Goal: Information Seeking & Learning: Learn about a topic

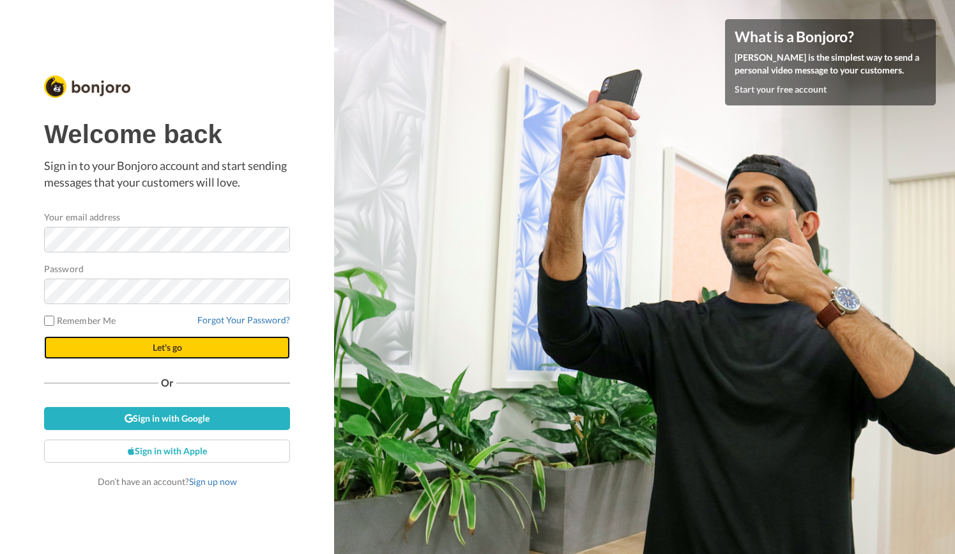
click at [158, 351] on button "Let's go" at bounding box center [167, 347] width 246 height 23
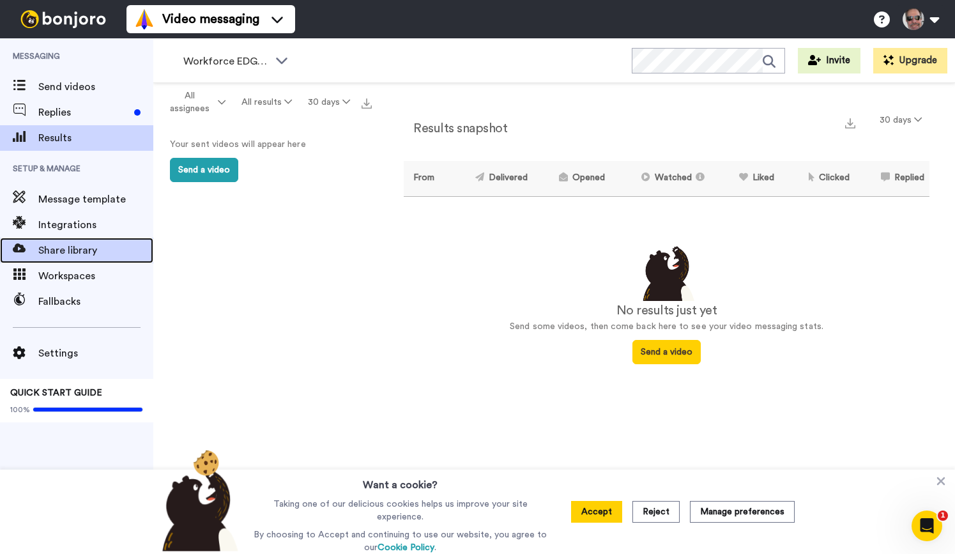
click at [79, 251] on span "Share library" at bounding box center [95, 250] width 115 height 15
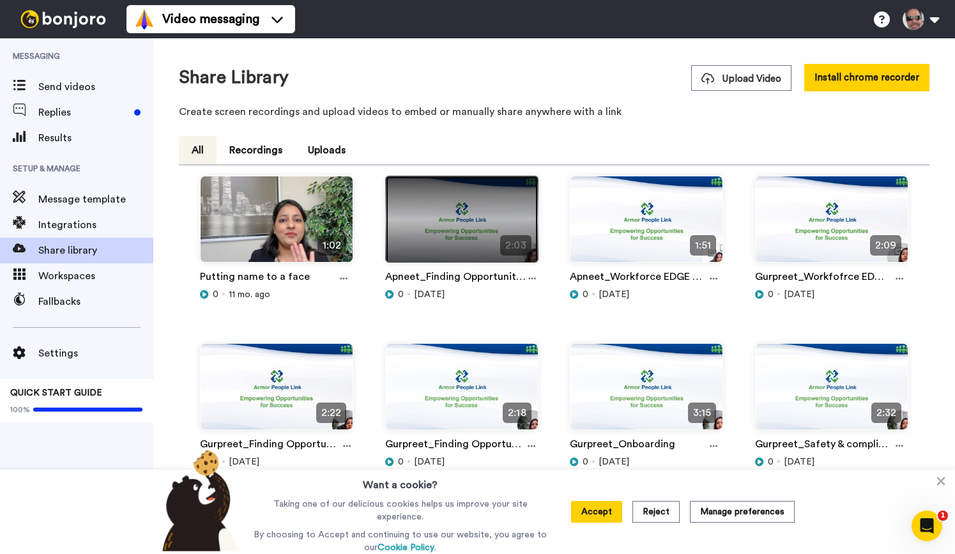
click at [476, 224] on img at bounding box center [462, 224] width 152 height 96
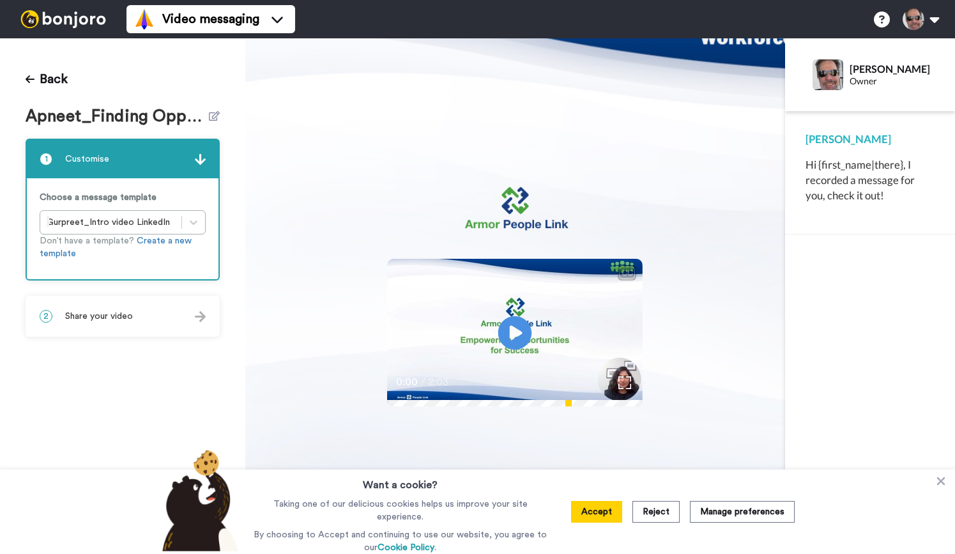
click at [517, 332] on icon "Play/Pause" at bounding box center [515, 333] width 34 height 61
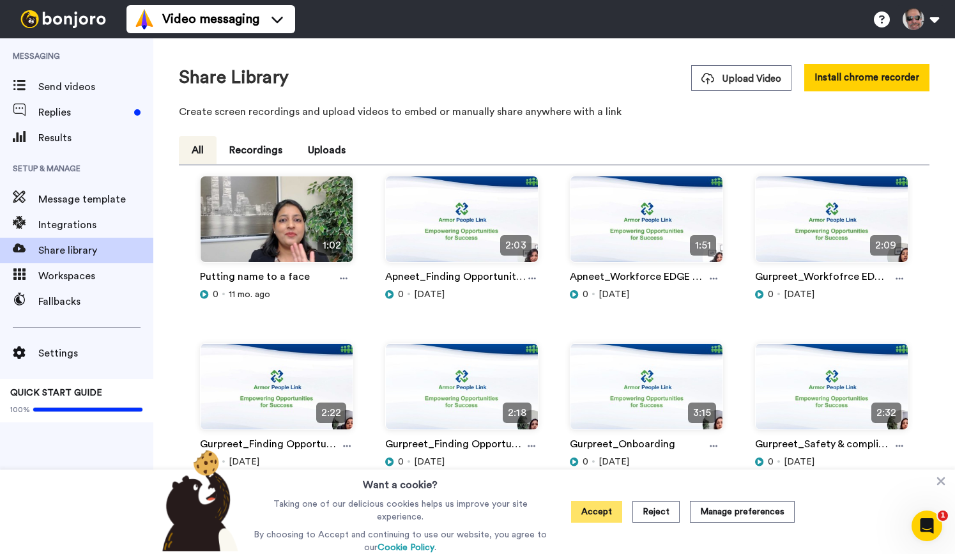
click at [606, 512] on button "Accept" at bounding box center [596, 512] width 51 height 22
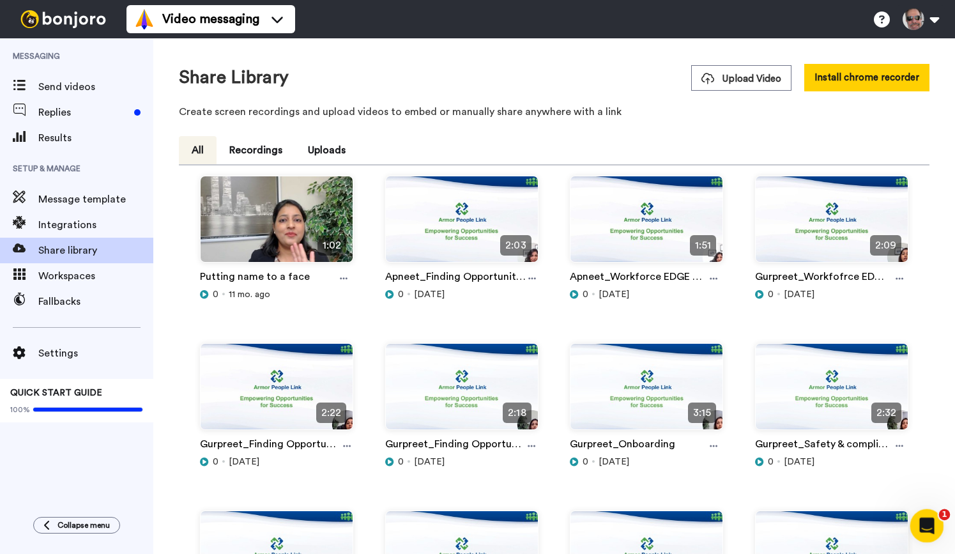
click at [917, 528] on icon "Open Intercom Messenger" at bounding box center [925, 524] width 21 height 21
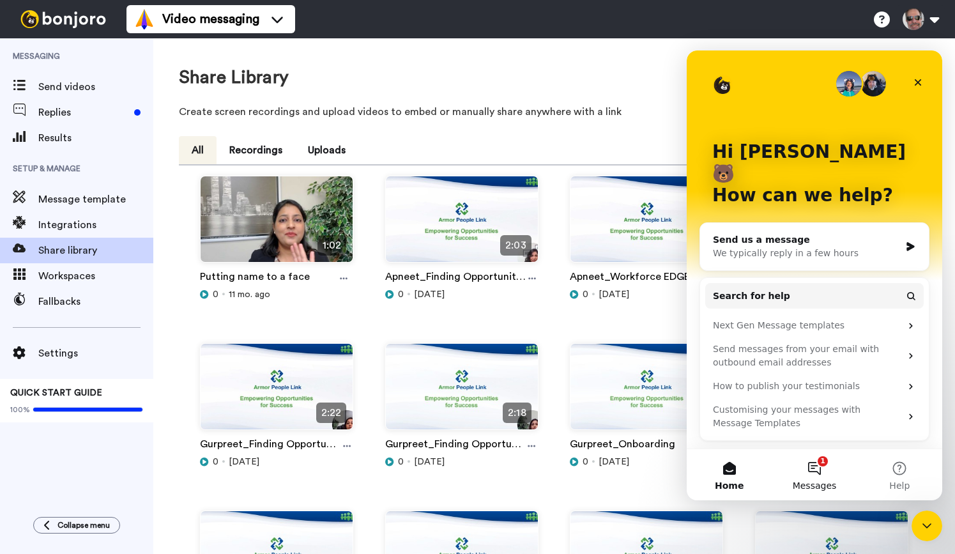
click at [811, 477] on button "1 Messages" at bounding box center [814, 474] width 85 height 51
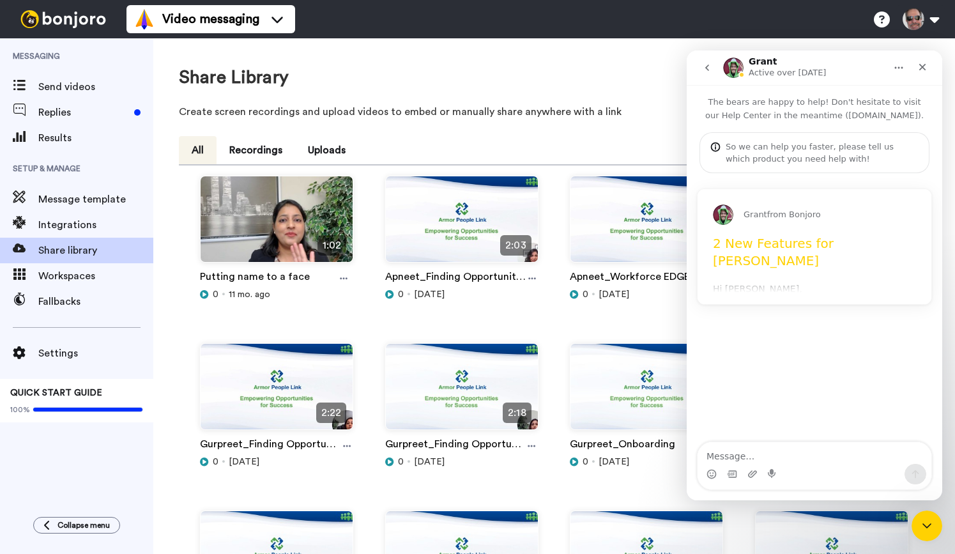
click at [786, 283] on div "Grant from Bonjoro 2 New Features for Bonjoro Hi Geoff, We're excited to let yo…" at bounding box center [815, 246] width 234 height 115
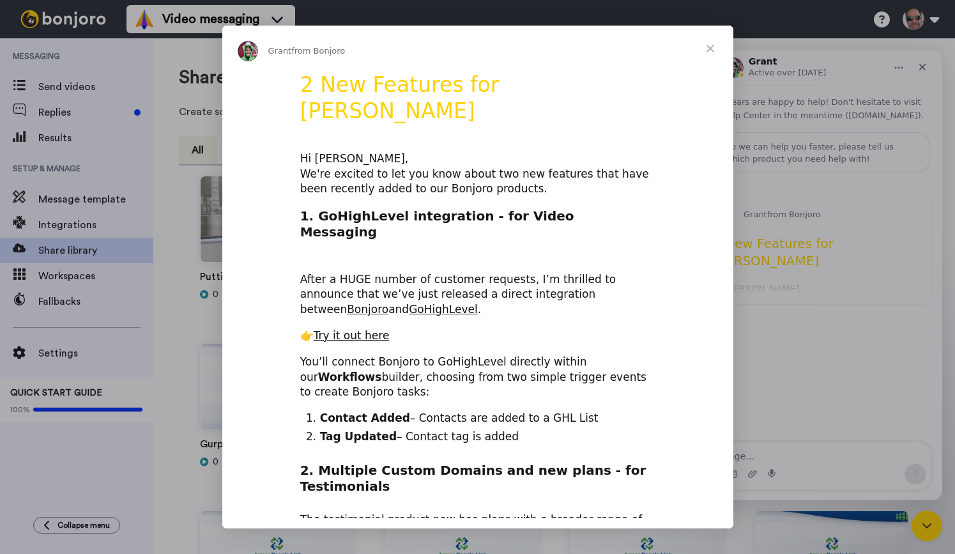
click at [711, 44] on span "Close" at bounding box center [710, 49] width 46 height 46
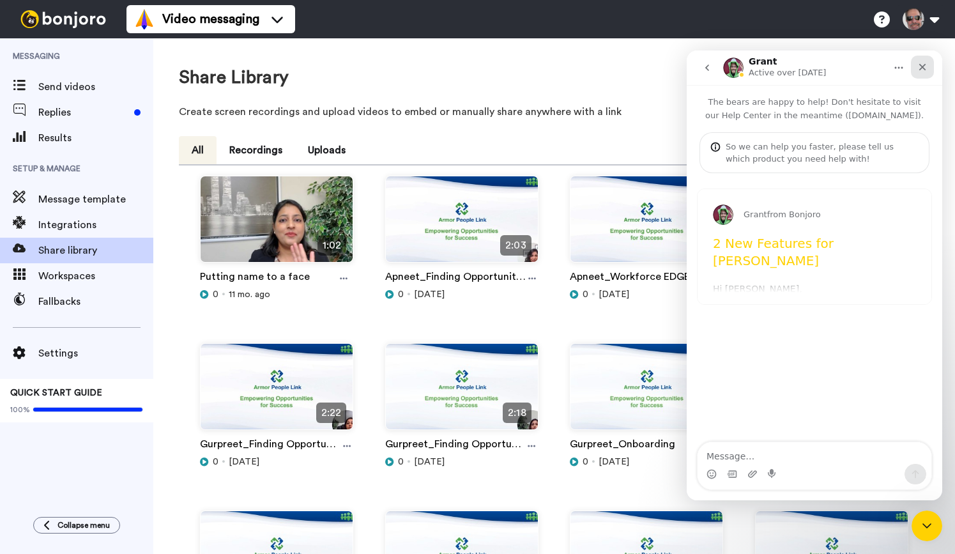
click at [924, 69] on icon "Close" at bounding box center [922, 67] width 7 height 7
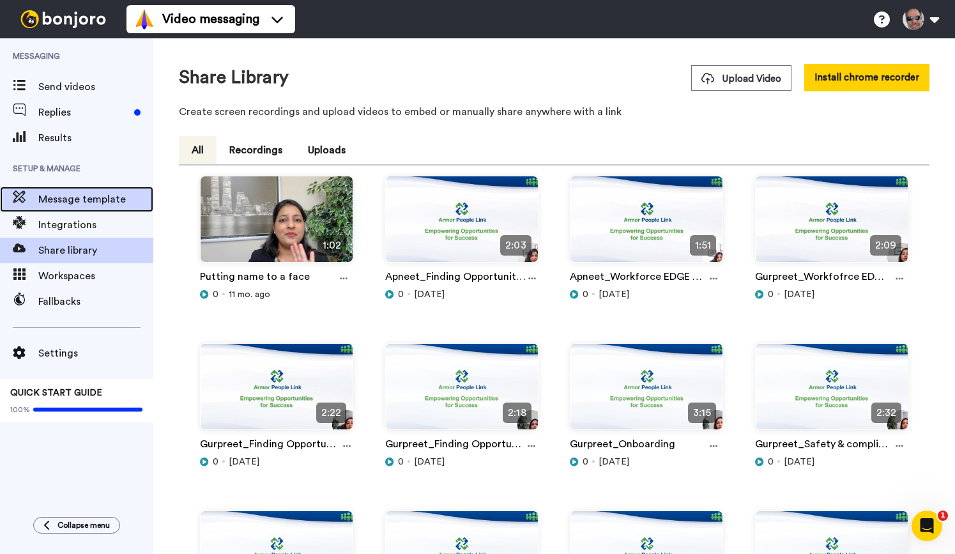
click at [98, 202] on span "Message template" at bounding box center [95, 199] width 115 height 15
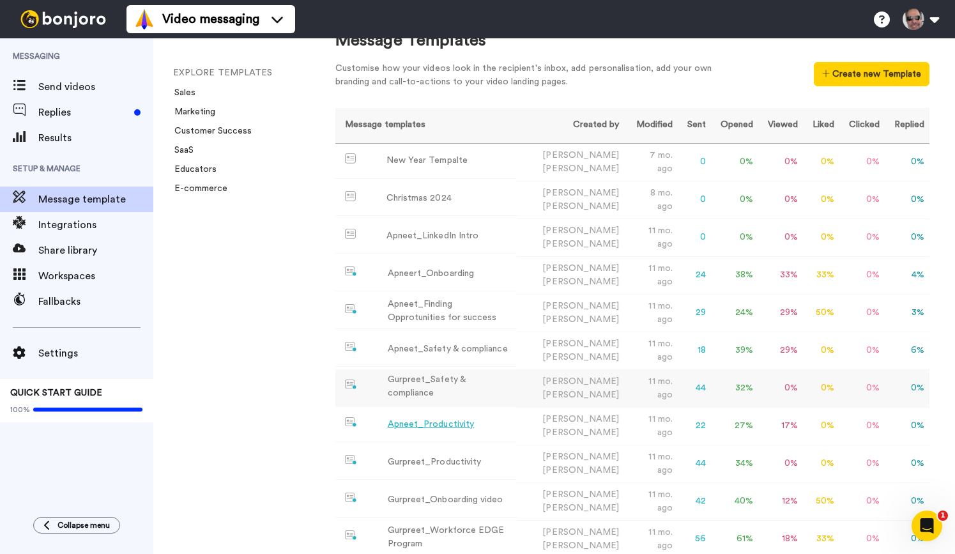
scroll to position [38, 0]
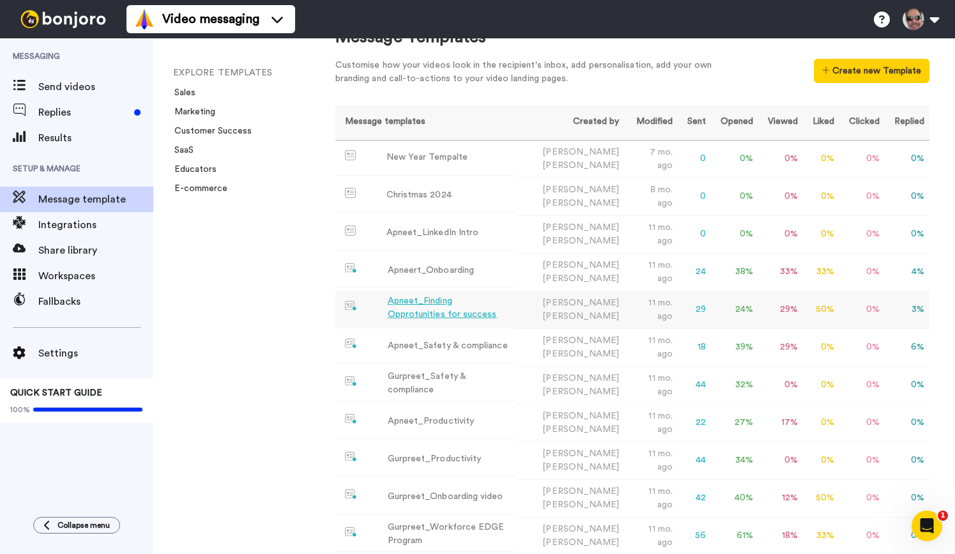
click at [436, 301] on div "Apneet_Finding Opprotunities for success" at bounding box center [450, 307] width 125 height 27
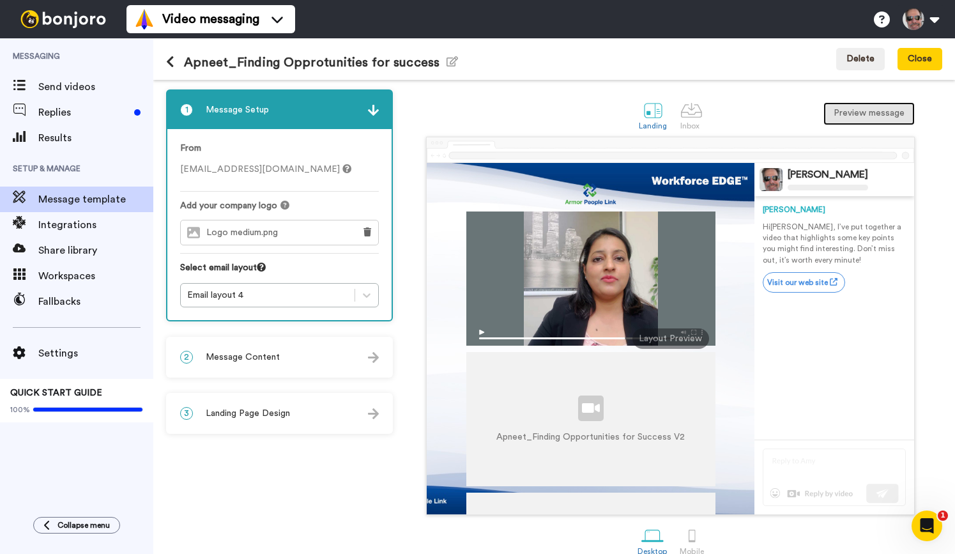
click at [864, 112] on button "Preview message" at bounding box center [868, 113] width 91 height 23
